Goal: Transaction & Acquisition: Book appointment/travel/reservation

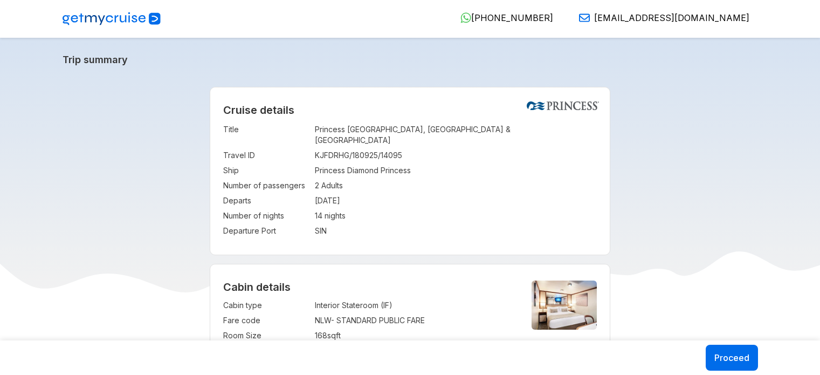
select select "**"
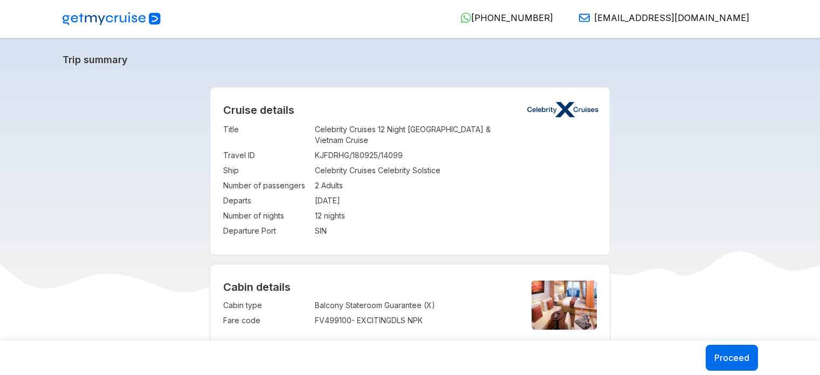
select select "*"
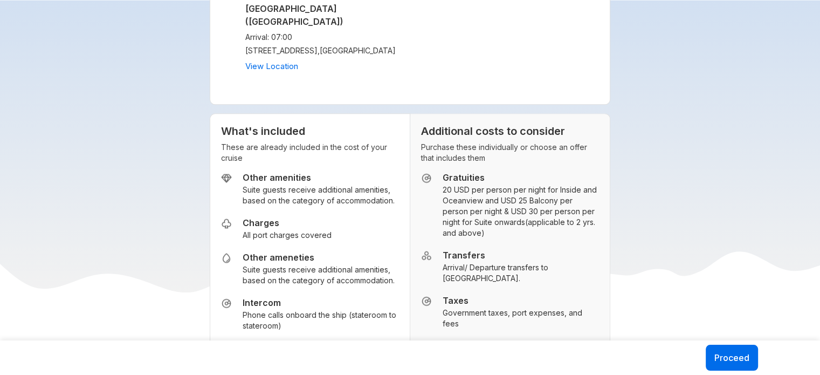
scroll to position [1246, 0]
